Goal: Transaction & Acquisition: Subscribe to service/newsletter

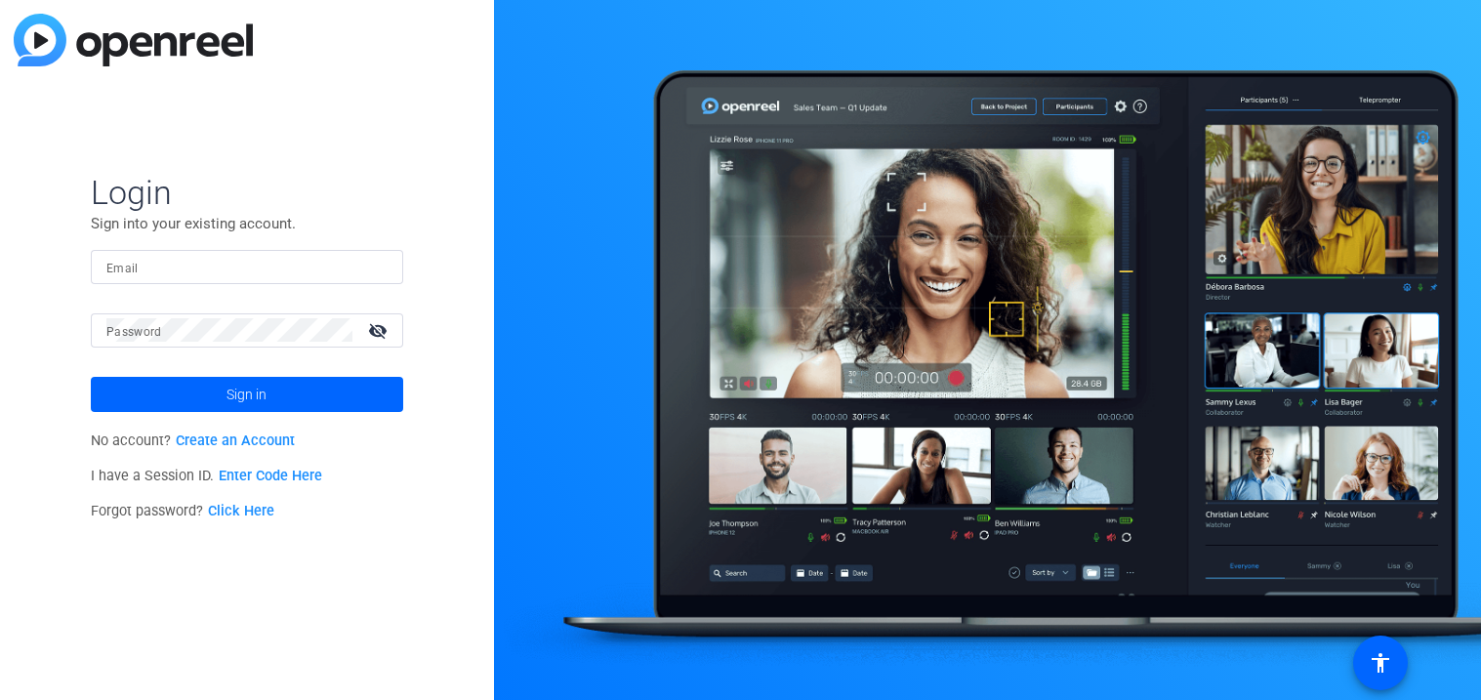
click at [249, 436] on link "Create an Account" at bounding box center [235, 440] width 119 height 17
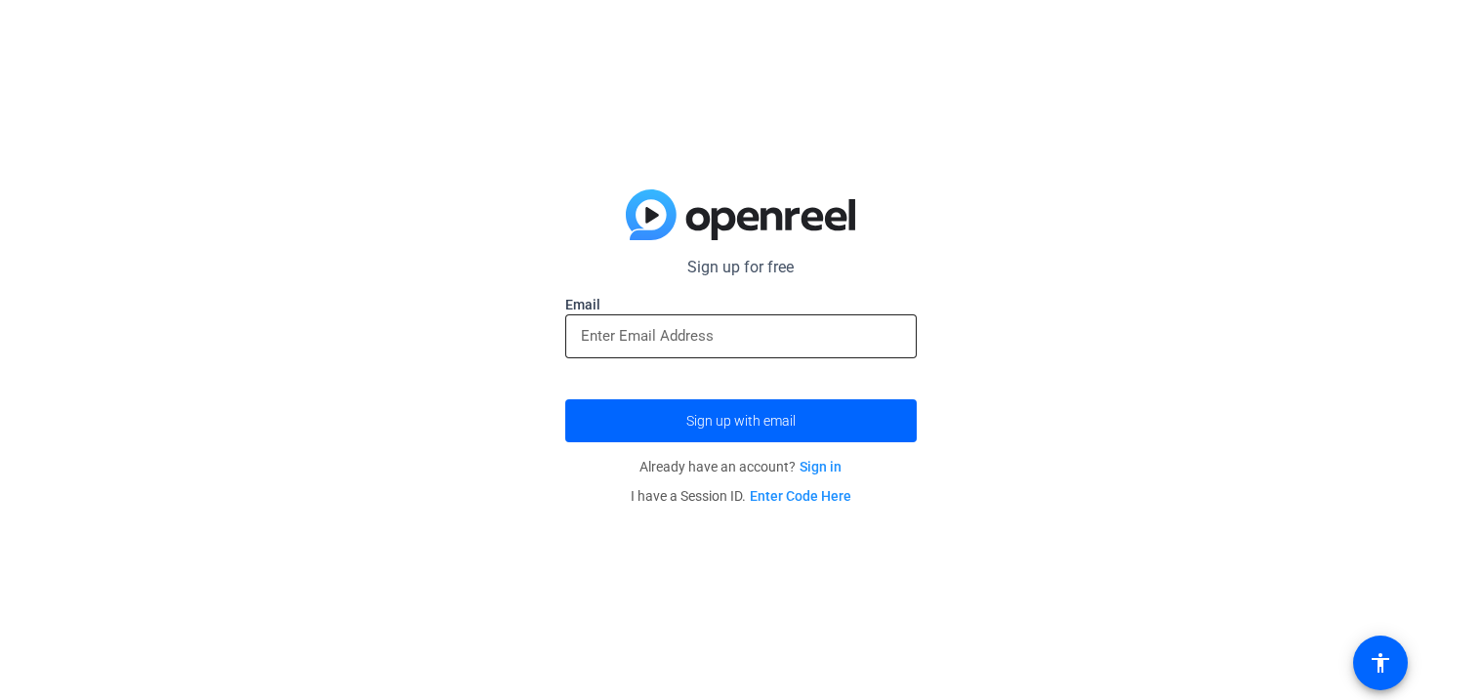
click at [579, 350] on div at bounding box center [740, 336] width 351 height 44
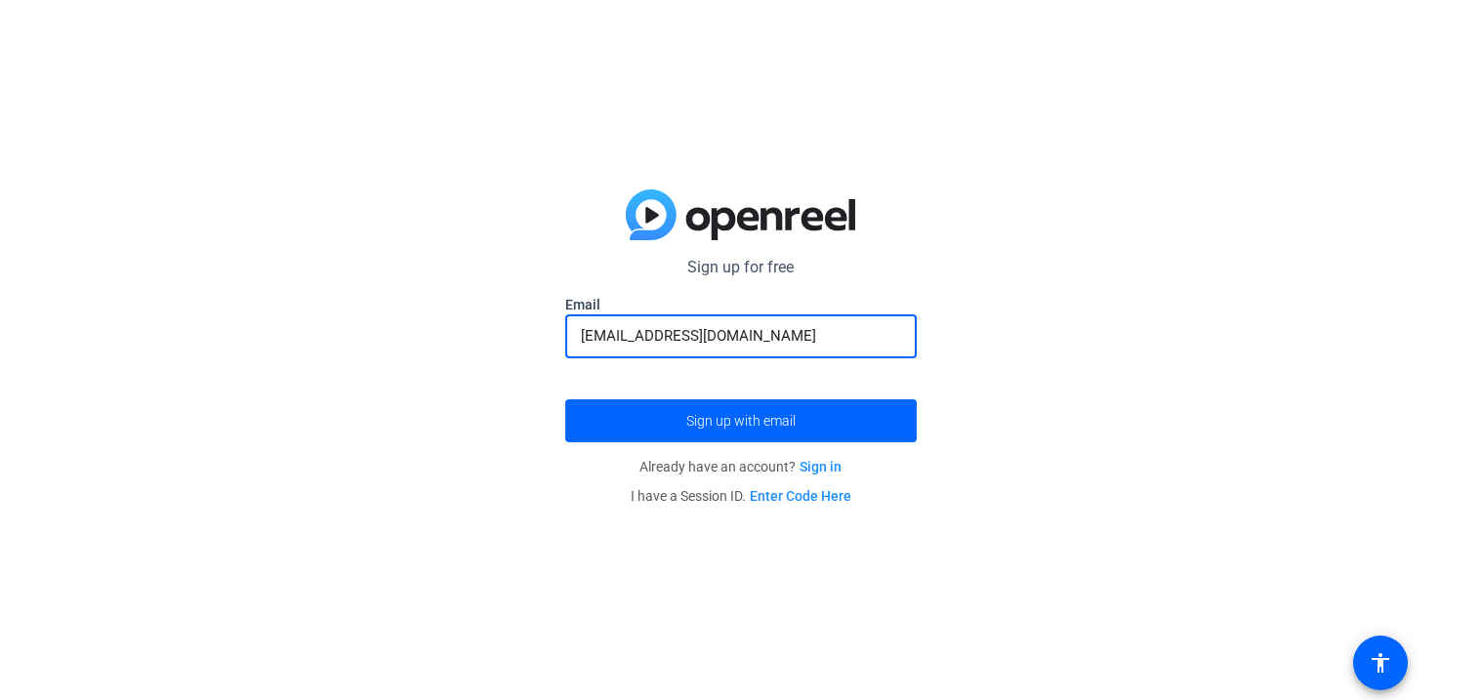
click at [618, 462] on p "Already have an account? Sign in" at bounding box center [740, 466] width 351 height 29
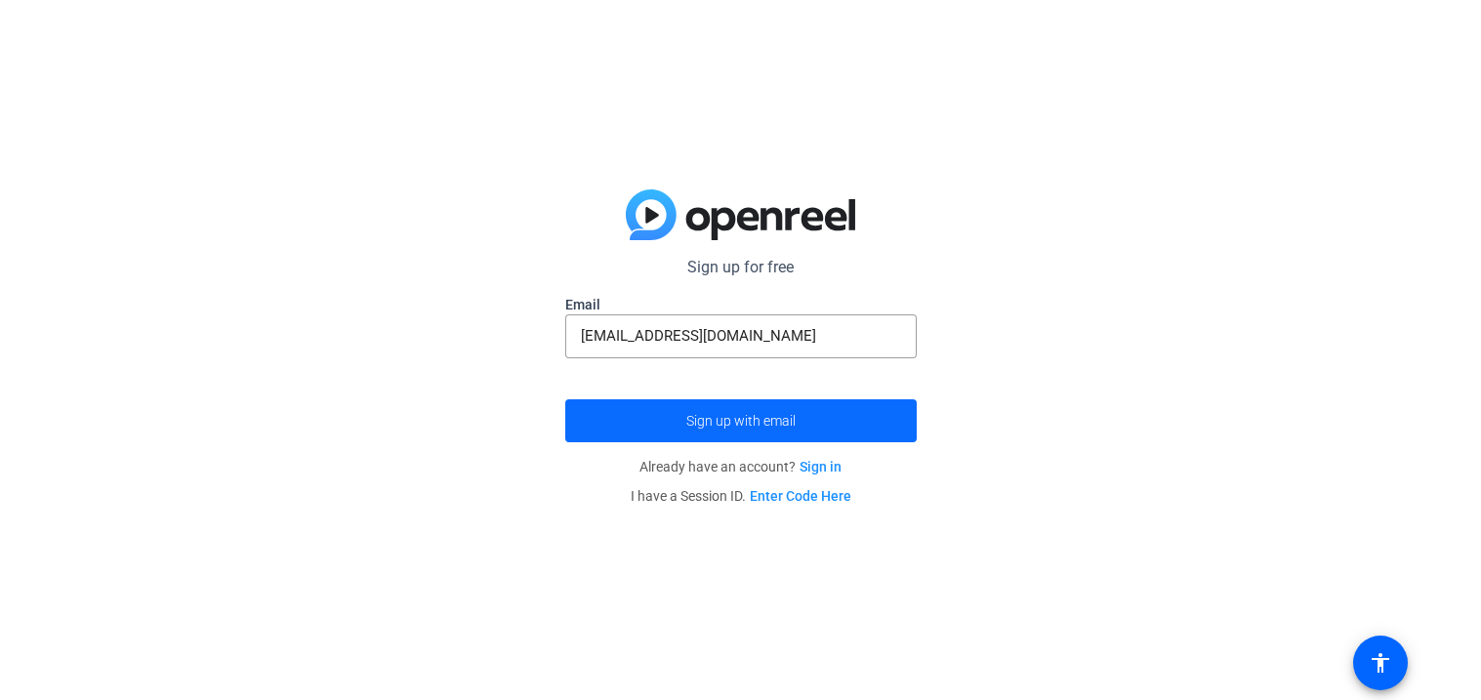
click at [661, 425] on span "submit" at bounding box center [740, 420] width 351 height 47
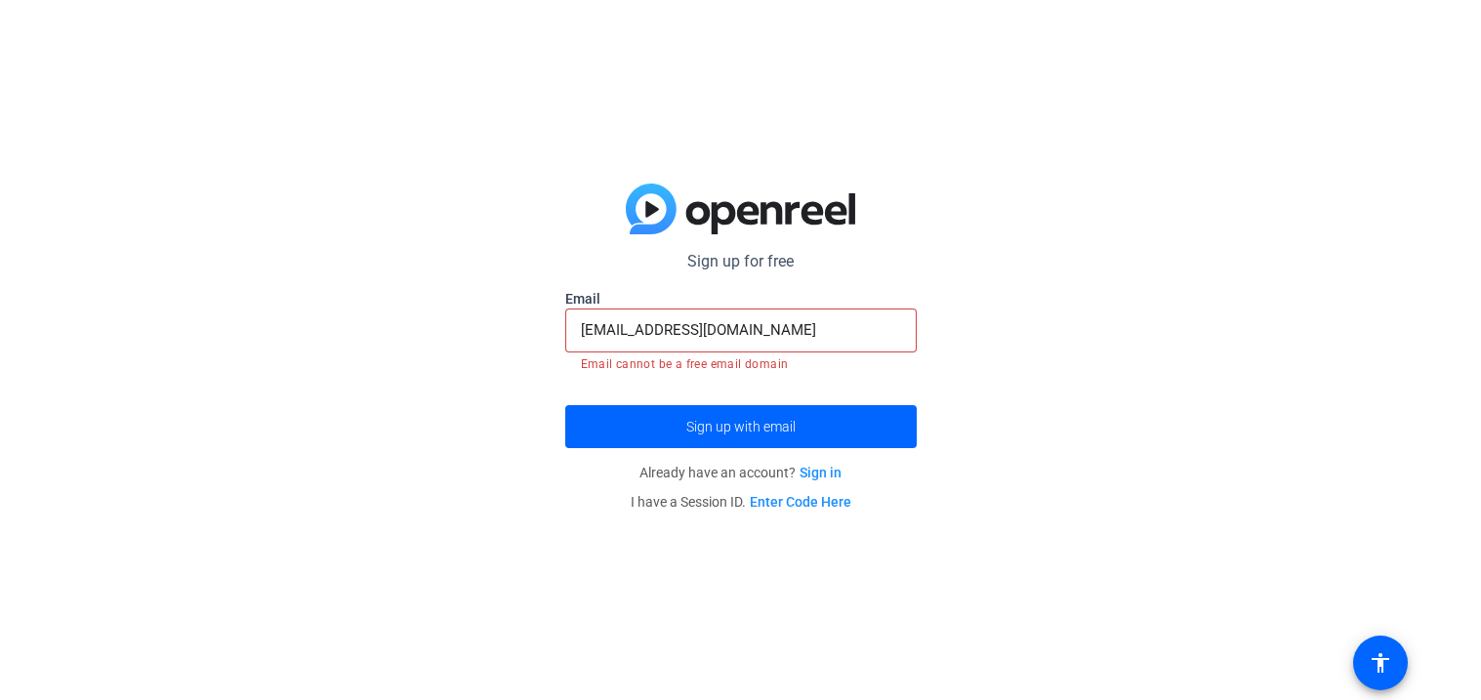
click at [718, 340] on input "rock120709@gmail.com" at bounding box center [741, 329] width 320 height 23
click at [742, 340] on input "rock120709@gmail.com" at bounding box center [741, 329] width 320 height 23
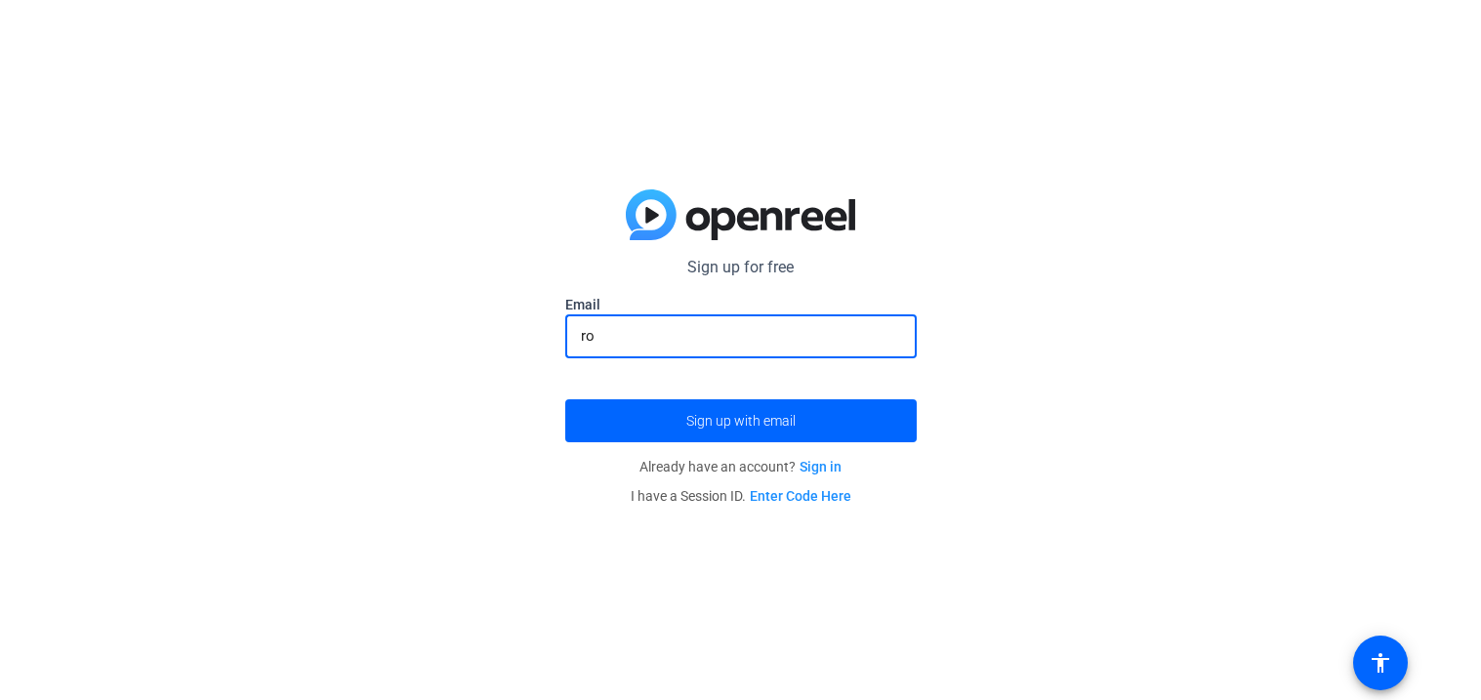
type input "r"
paste input "rock120709@gmail.com"
type input "rock120709@gmail.com"
click at [754, 421] on span "Sign up with email" at bounding box center [740, 421] width 109 height 0
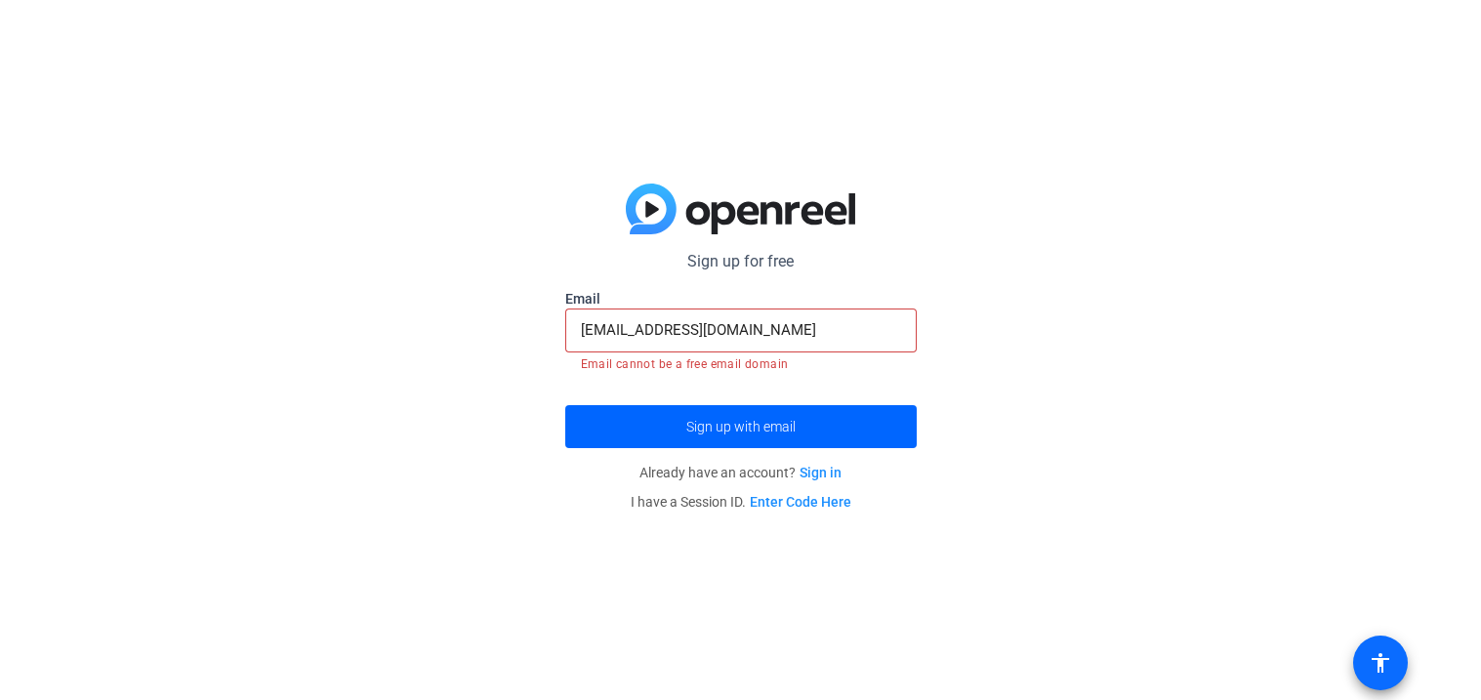
click at [1371, 661] on mat-icon "accessibility" at bounding box center [1380, 662] width 23 height 23
